Goal: Information Seeking & Learning: Learn about a topic

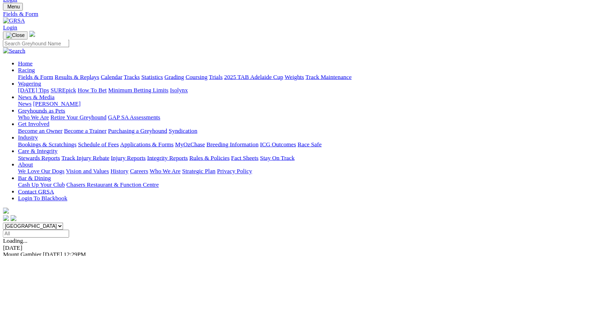
scroll to position [27, 0]
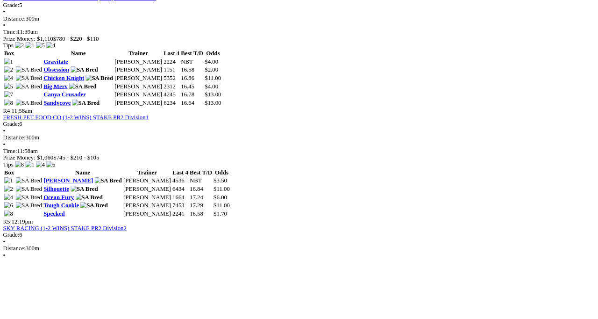
scroll to position [804, 0]
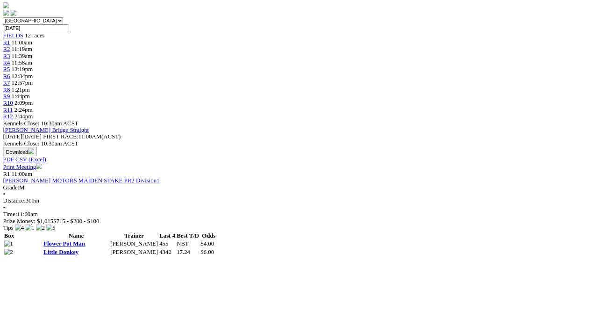
scroll to position [272, 0]
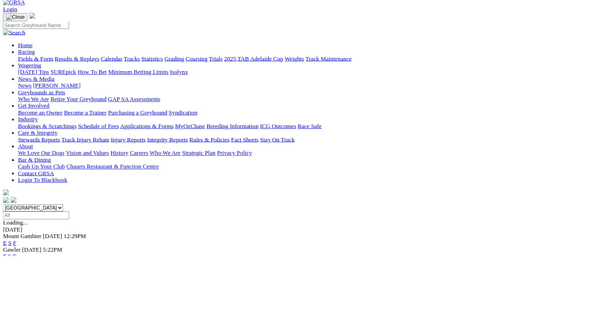
scroll to position [50, 0]
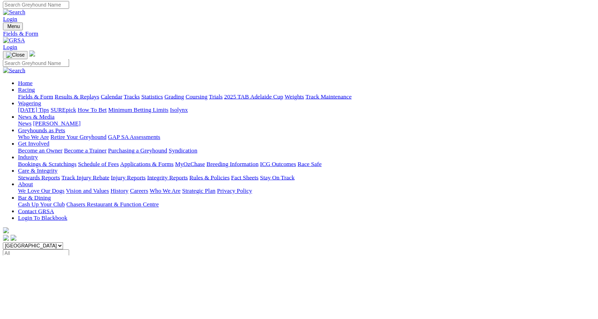
scroll to position [0, 0]
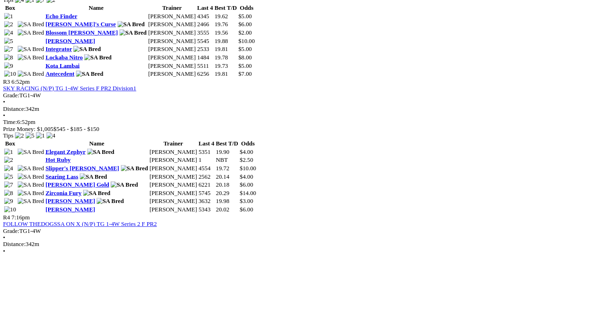
scroll to position [711, 0]
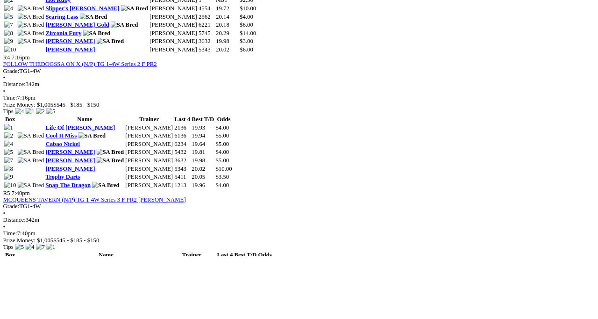
scroll to position [912, 0]
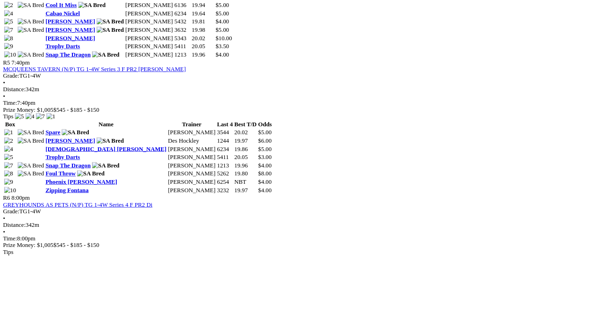
scroll to position [1070, 0]
